Goal: Information Seeking & Learning: Learn about a topic

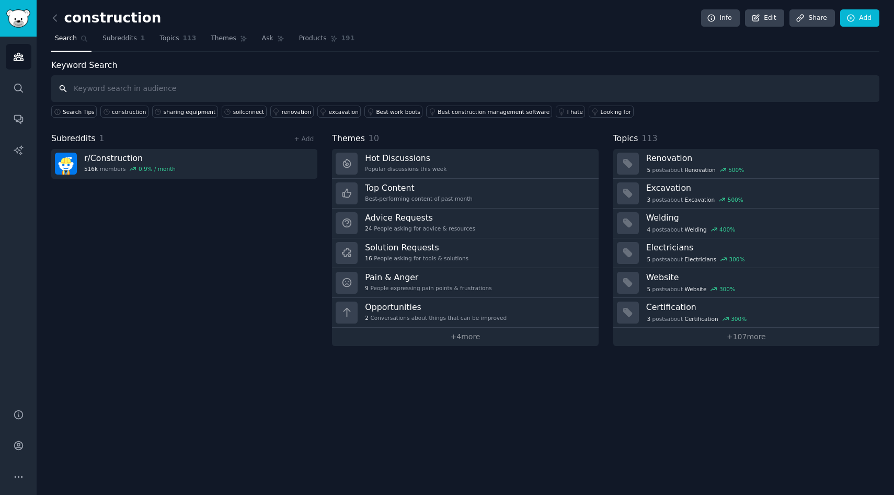
click at [185, 89] on input "text" at bounding box center [465, 88] width 828 height 27
type input "need it now"
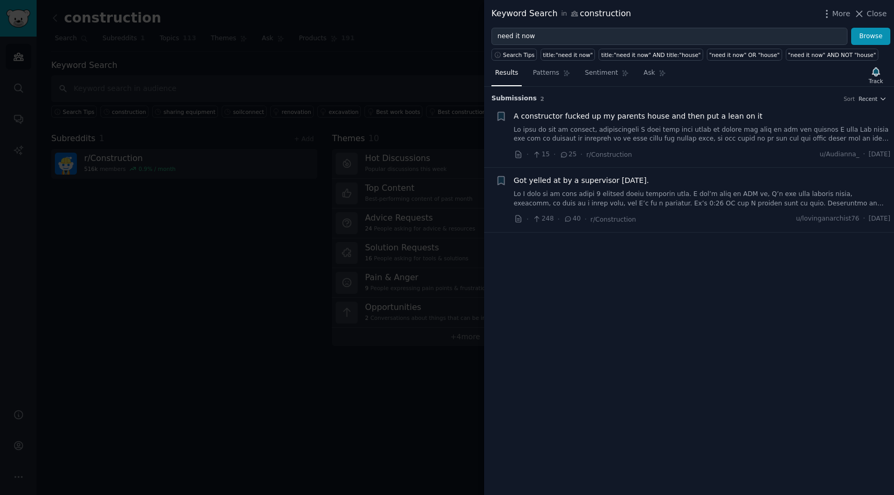
click at [357, 373] on div at bounding box center [447, 247] width 894 height 495
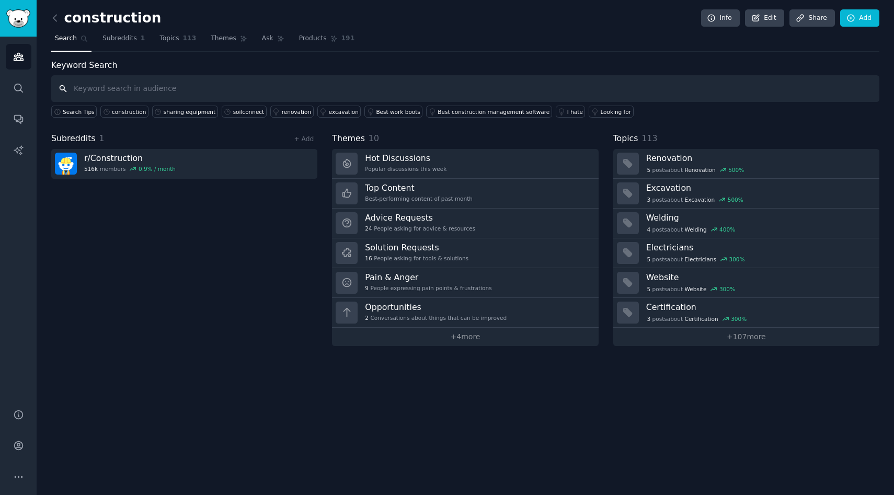
click at [175, 86] on input "text" at bounding box center [465, 88] width 828 height 27
type input "f"
type input "sharing equipment"
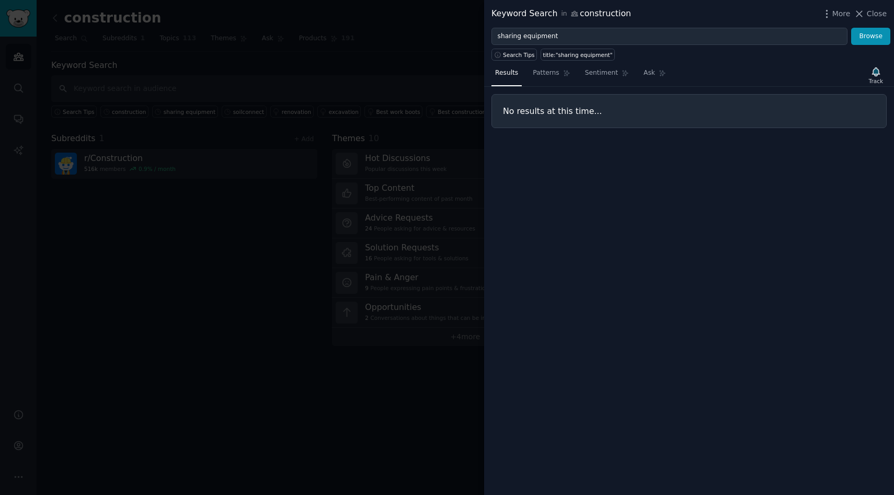
click at [157, 93] on div at bounding box center [447, 247] width 894 height 495
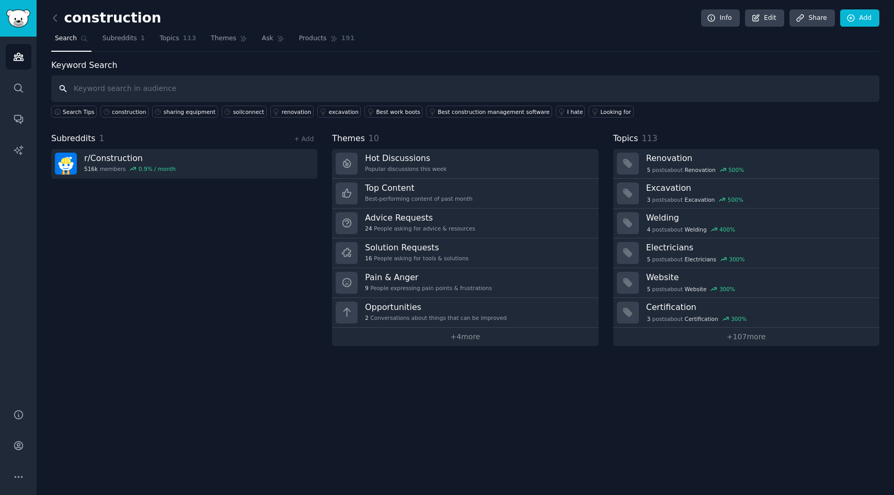
click at [173, 89] on input "text" at bounding box center [465, 88] width 828 height 27
type input "s"
type input "findingn subs"
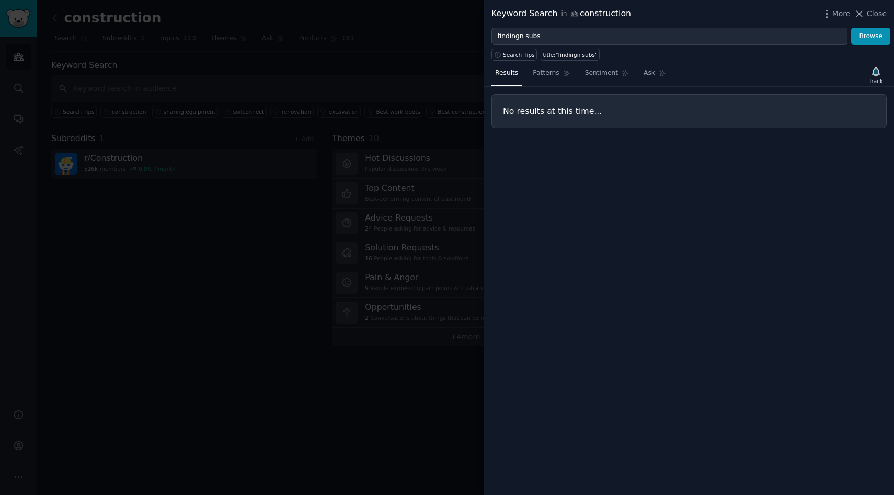
click at [144, 98] on div at bounding box center [447, 247] width 894 height 495
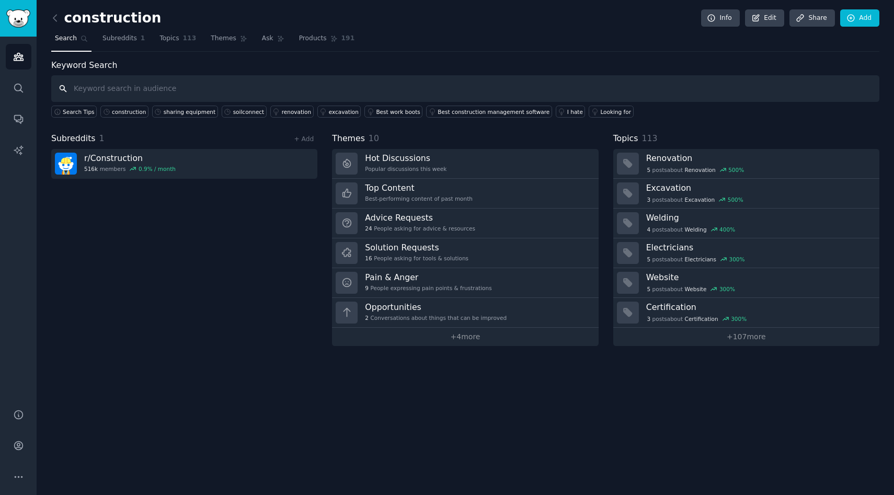
click at [163, 93] on input "text" at bounding box center [465, 88] width 828 height 27
type input "finding subs"
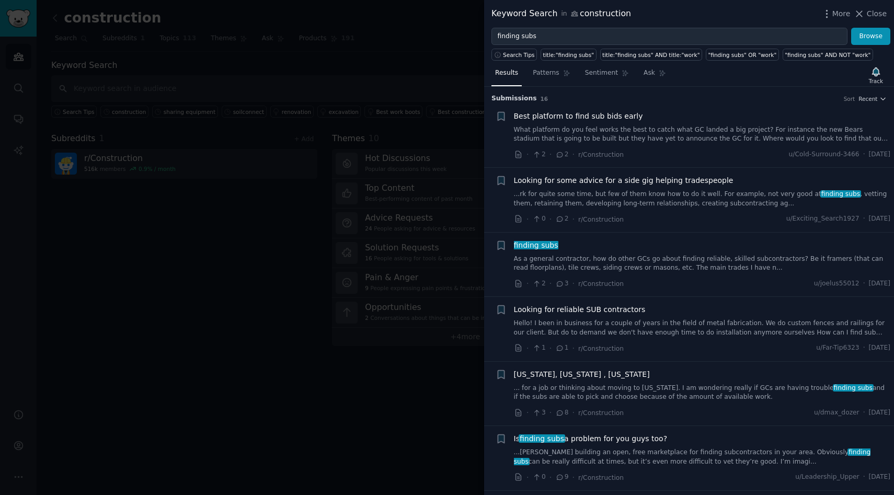
click at [616, 139] on link "What platform do you feel works the best to catch what GC landed a big project?…" at bounding box center [702, 134] width 377 height 18
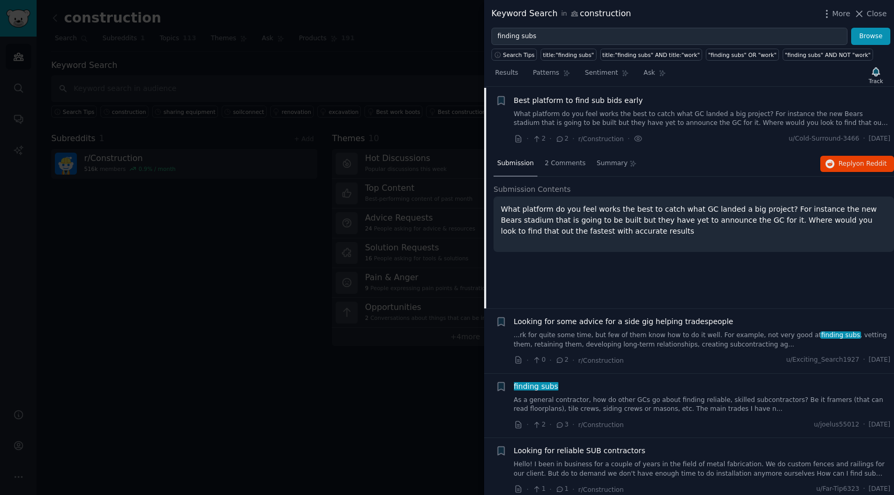
scroll to position [16, 0]
click at [621, 219] on p "What platform do you feel works the best to catch what GC landed a big project?…" at bounding box center [694, 219] width 386 height 33
click at [596, 140] on span "r/Construction" at bounding box center [600, 138] width 45 height 7
click at [778, 300] on div "Submission 2 Comments Summary Reply on Reddit Submission Contents What platform…" at bounding box center [694, 229] width 400 height 157
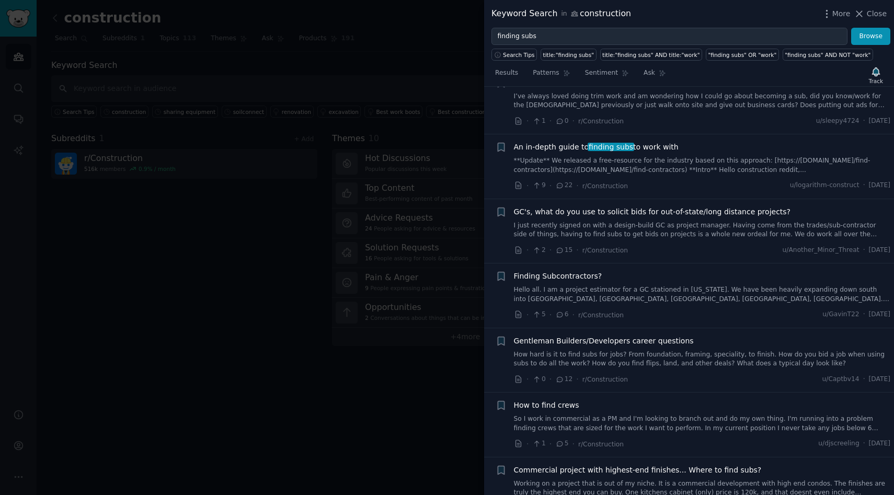
scroll to position [748, 0]
